Goal: Task Accomplishment & Management: Use online tool/utility

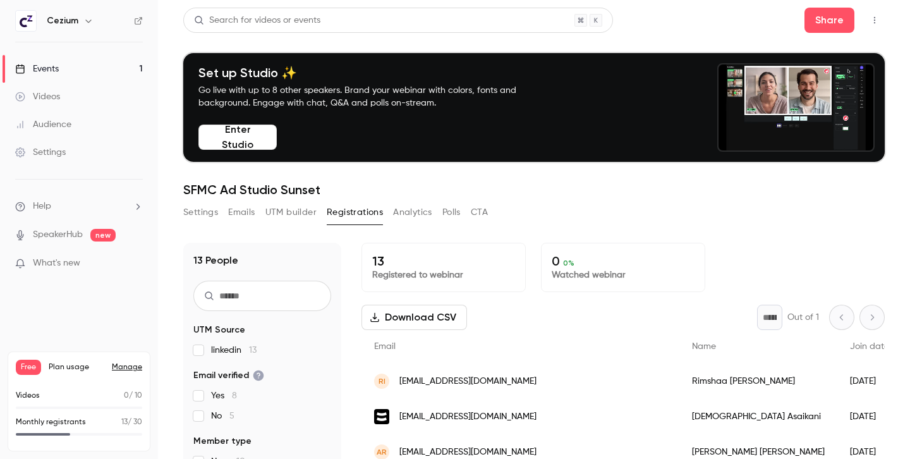
click at [286, 214] on button "UTM builder" at bounding box center [290, 212] width 51 height 20
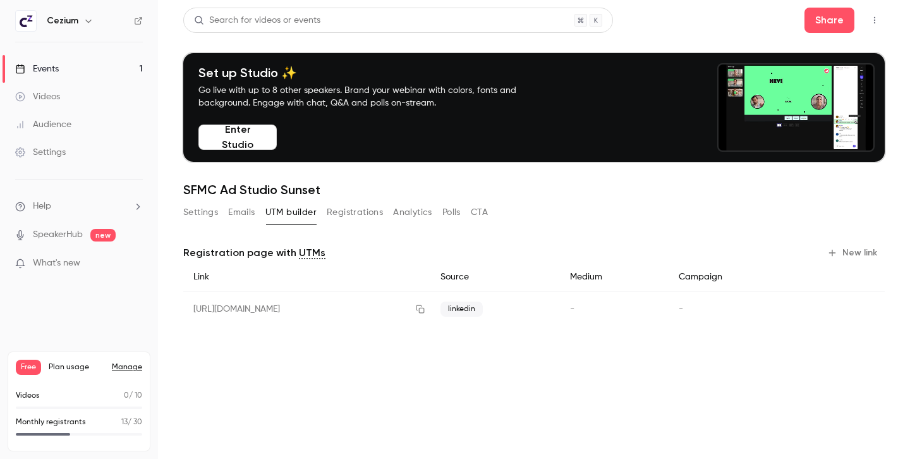
click at [867, 253] on button "New link" at bounding box center [853, 253] width 63 height 20
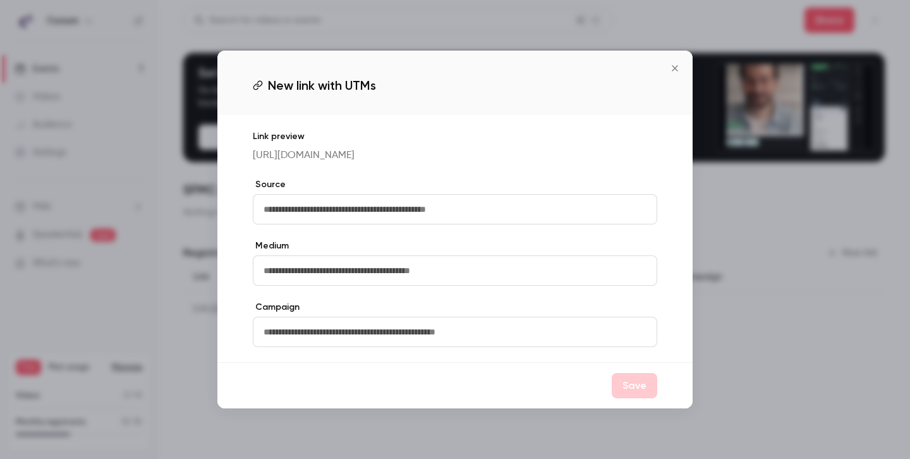
click at [315, 210] on input "text" at bounding box center [455, 209] width 404 height 30
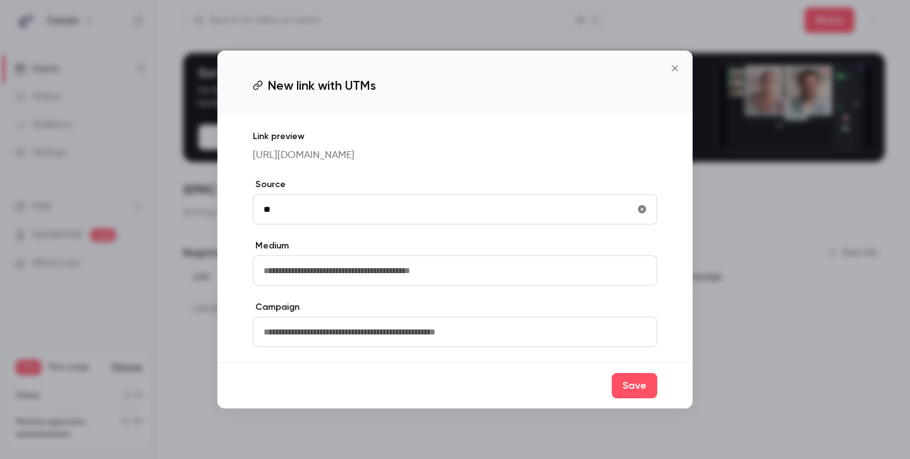
type input "*"
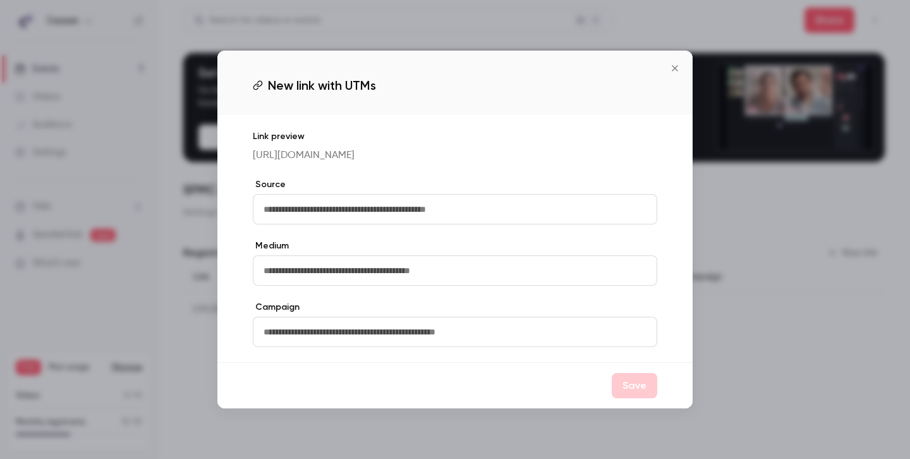
click at [358, 325] on input "text" at bounding box center [455, 332] width 404 height 30
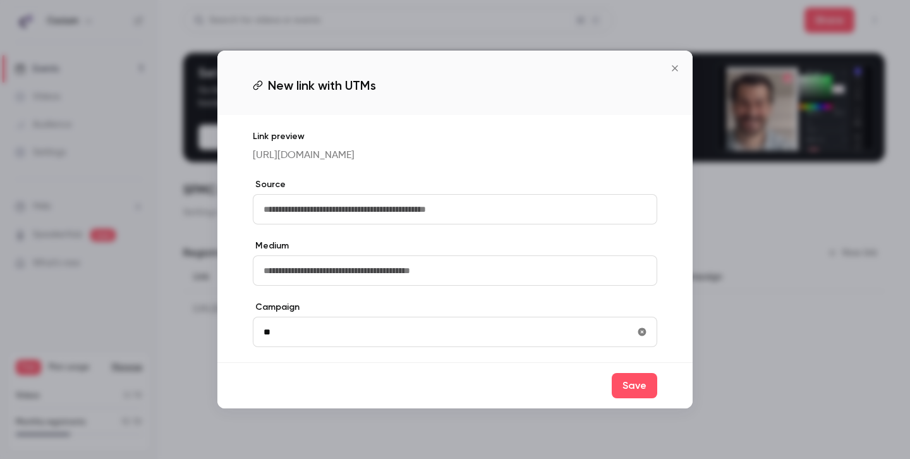
type input "*"
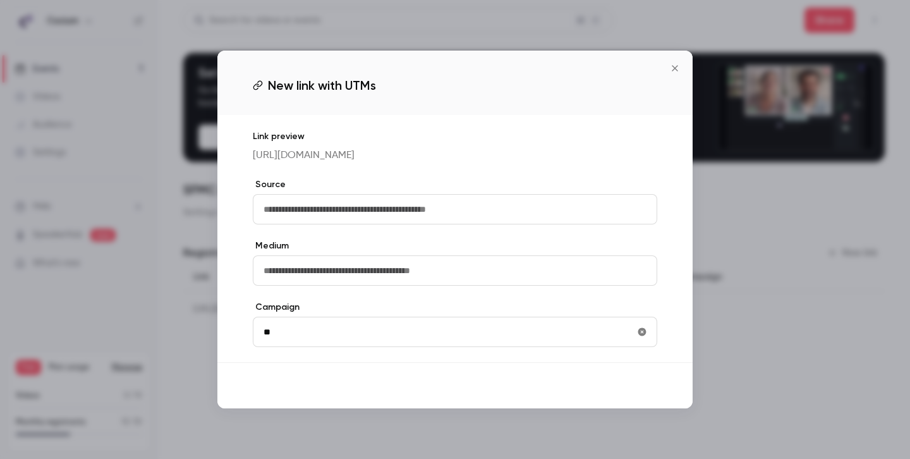
type input "**"
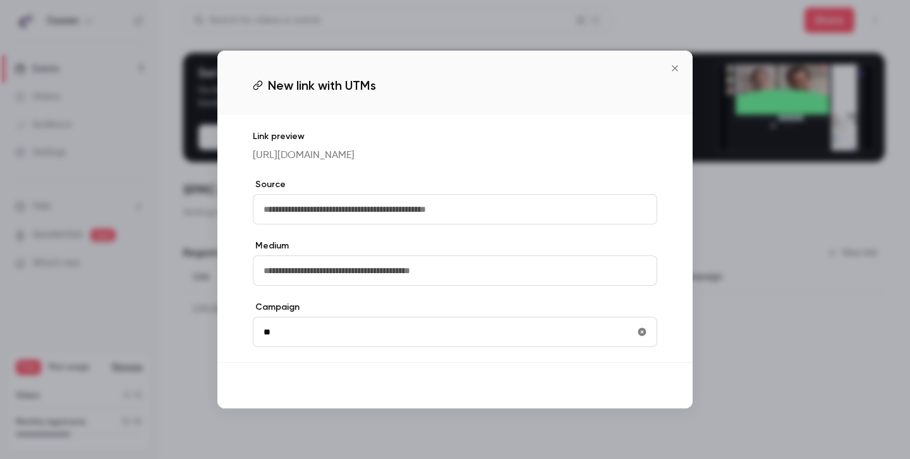
click at [634, 389] on button "Save" at bounding box center [634, 385] width 45 height 25
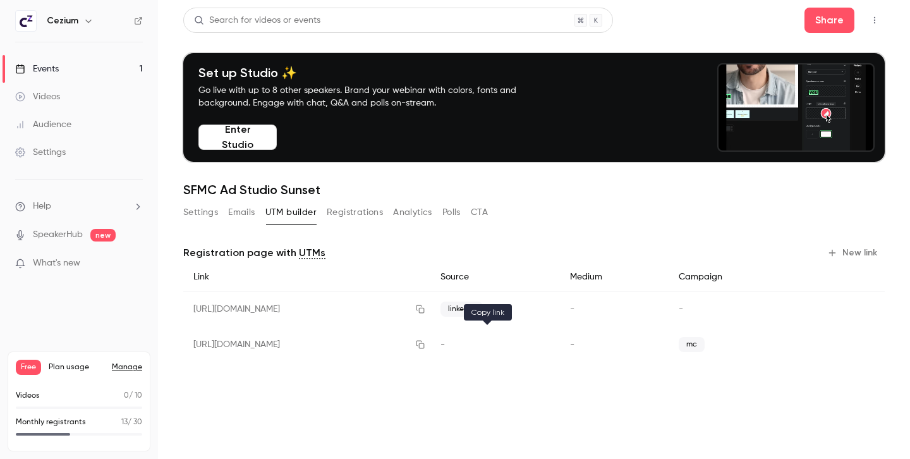
click at [430, 349] on button "button" at bounding box center [420, 344] width 20 height 20
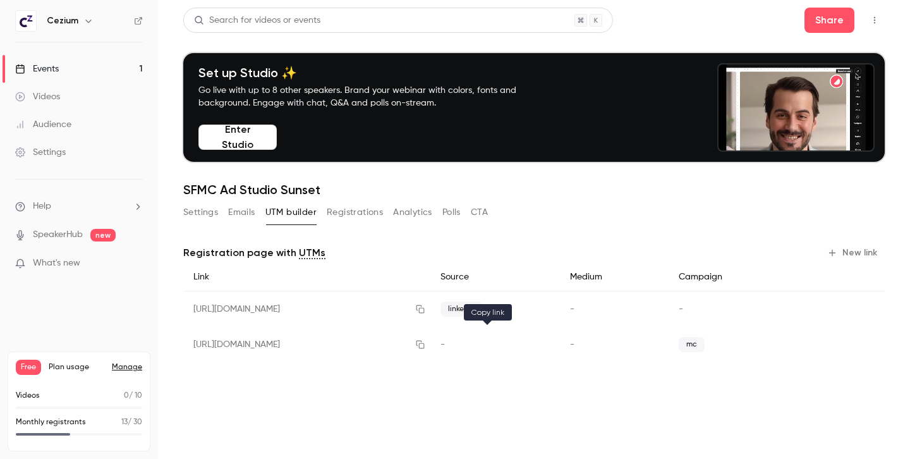
click at [425, 346] on icon "button" at bounding box center [420, 344] width 10 height 9
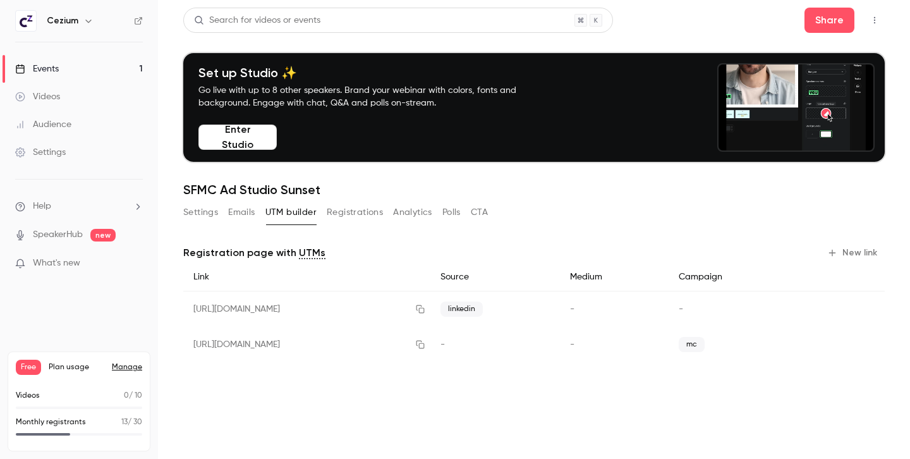
click at [187, 215] on button "Settings" at bounding box center [200, 212] width 35 height 20
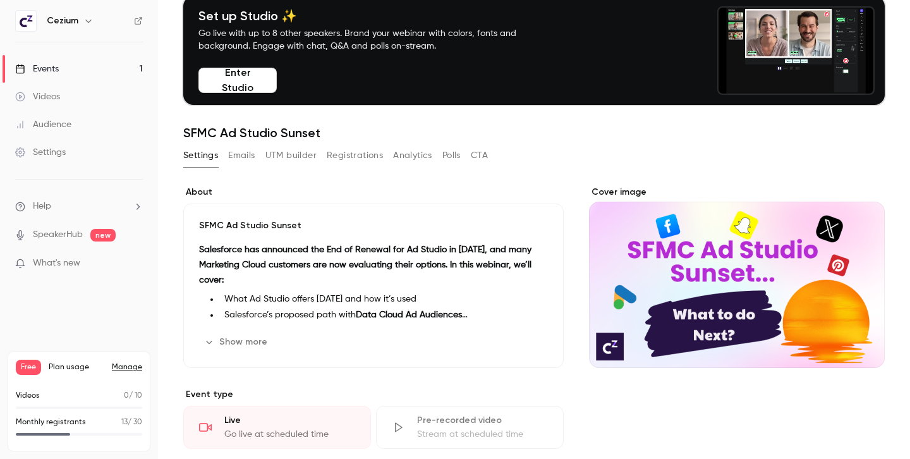
scroll to position [71, 0]
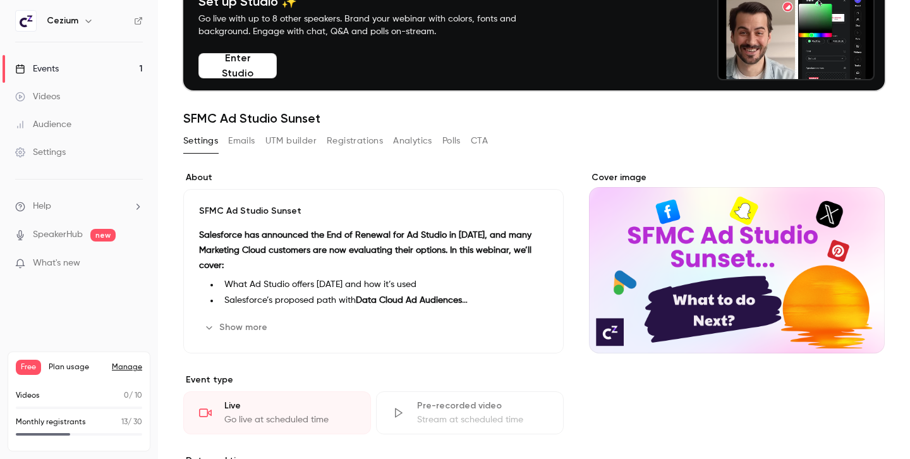
click at [232, 324] on button "Show more" at bounding box center [237, 327] width 76 height 20
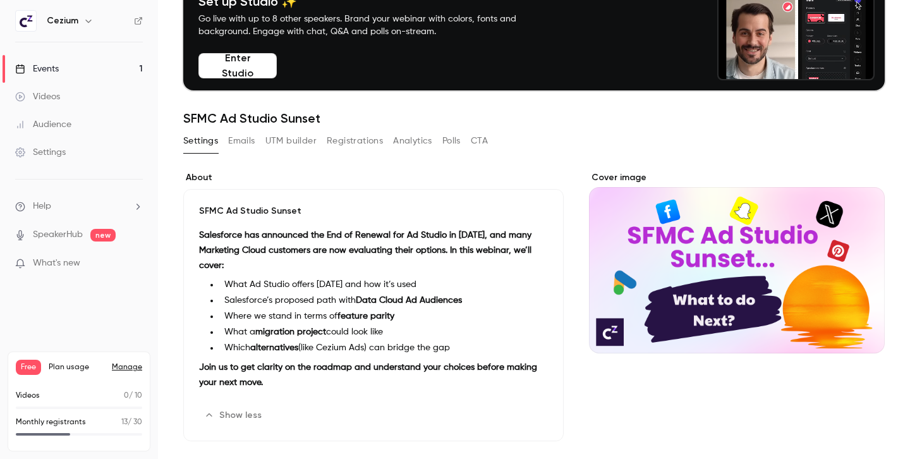
click at [303, 140] on button "UTM builder" at bounding box center [290, 141] width 51 height 20
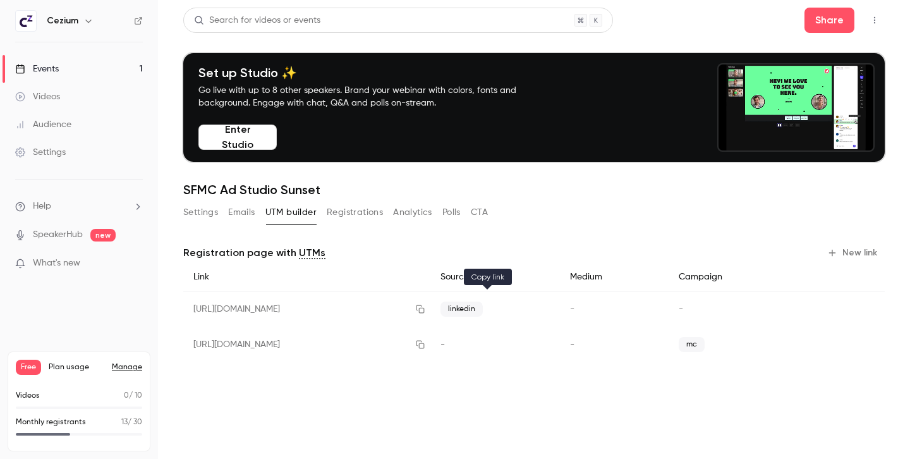
click at [425, 306] on icon "button" at bounding box center [420, 308] width 10 height 9
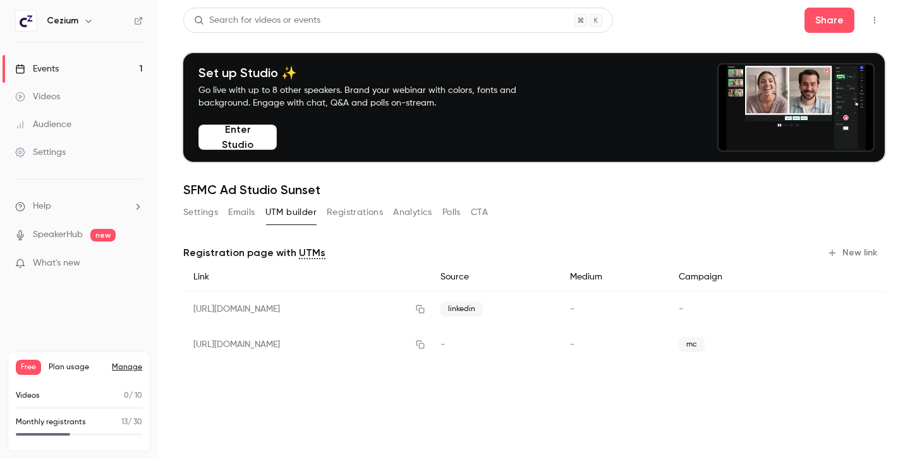
click at [359, 205] on button "Registrations" at bounding box center [355, 212] width 56 height 20
